Goal: Transaction & Acquisition: Obtain resource

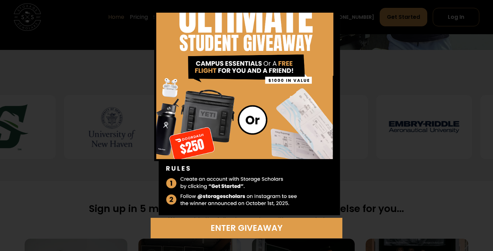
scroll to position [313, 0]
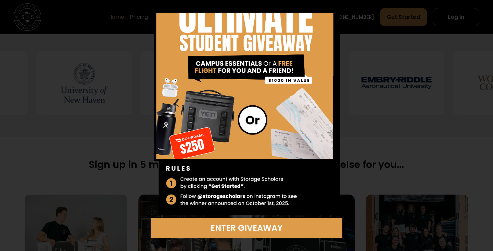
click at [428, 27] on div "Enter Giveaway" at bounding box center [246, 125] width 493 height 251
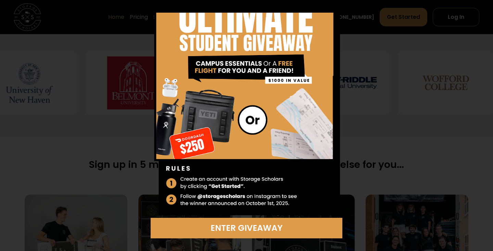
click at [326, 17] on img at bounding box center [247, 95] width 192 height 246
